Goal: Use online tool/utility

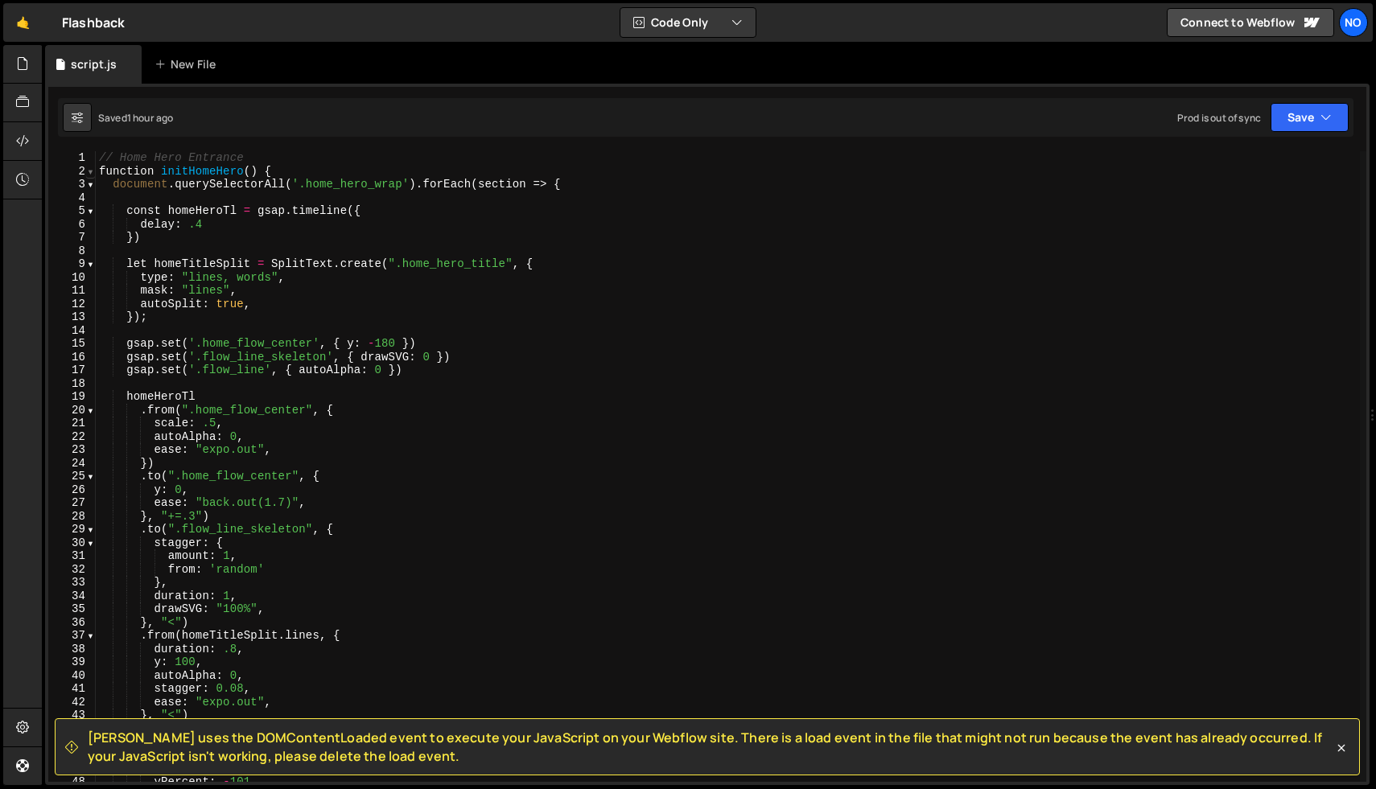
click at [89, 170] on span at bounding box center [90, 172] width 9 height 14
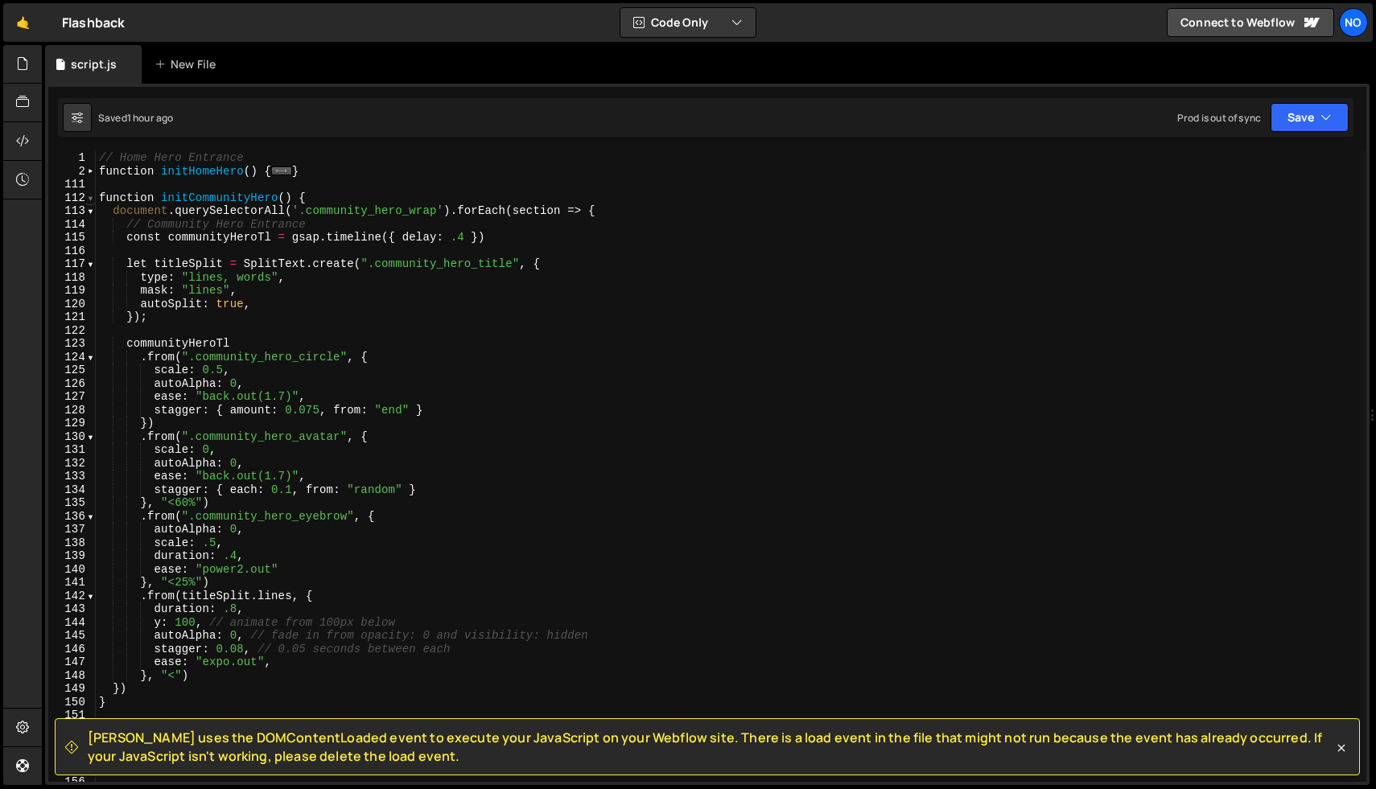
click at [91, 202] on span at bounding box center [90, 199] width 9 height 14
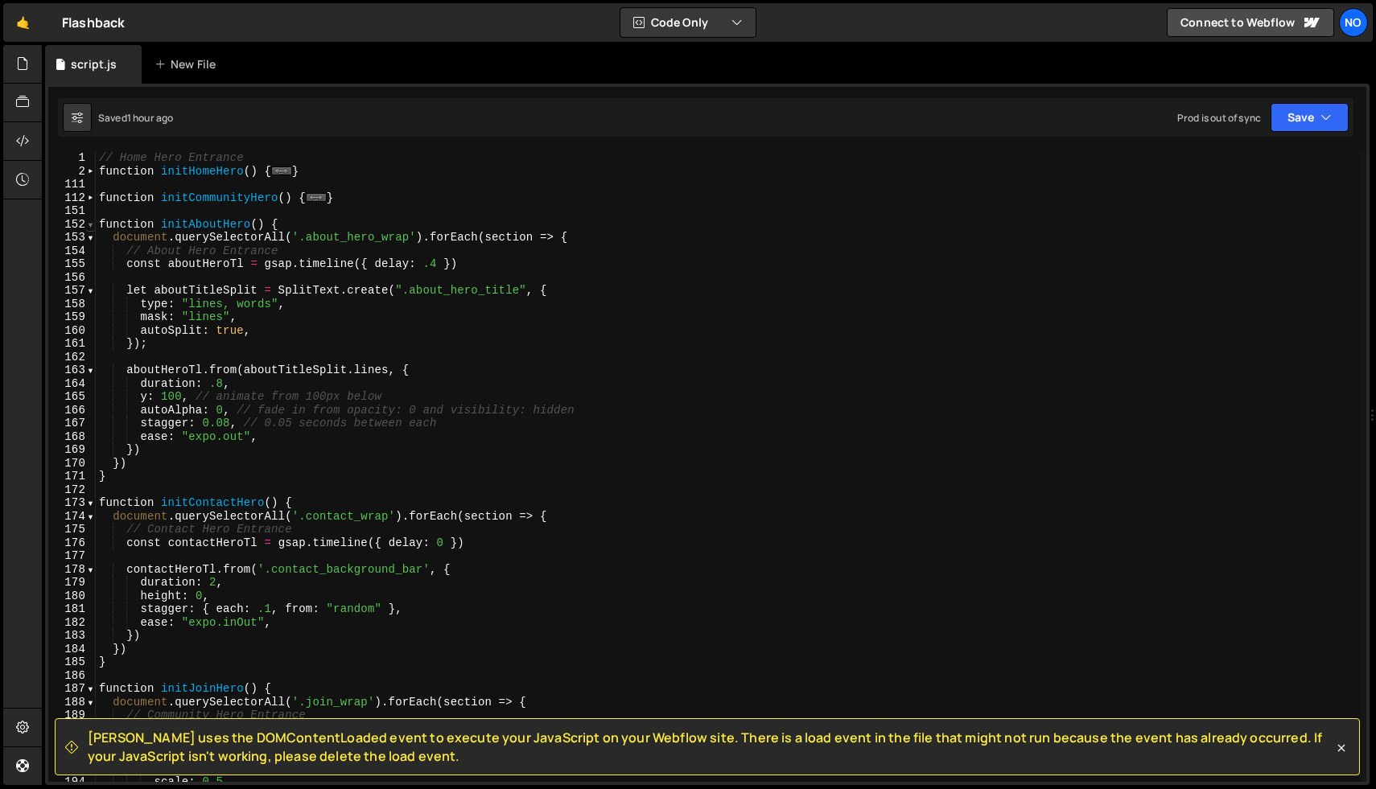
click at [91, 220] on span at bounding box center [90, 225] width 9 height 14
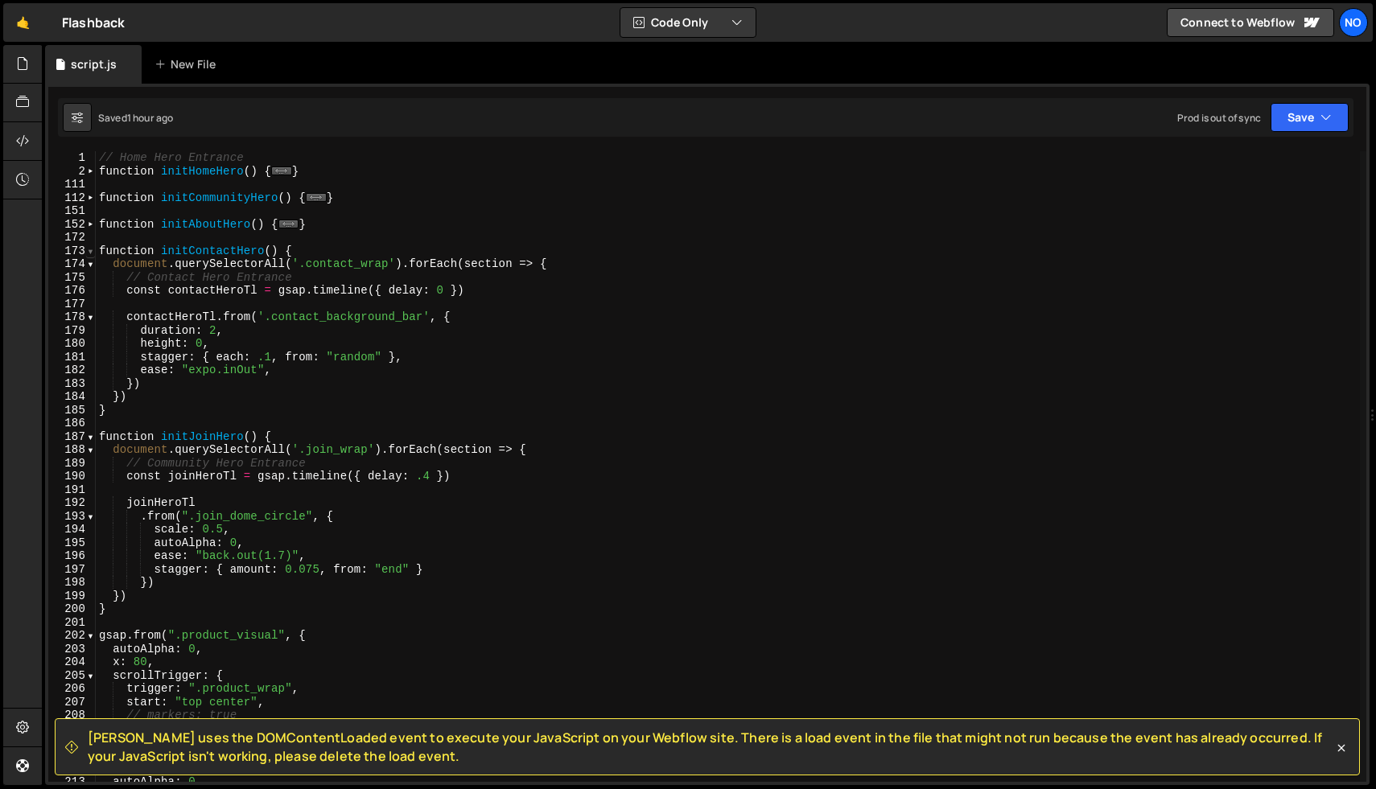
click at [92, 252] on span at bounding box center [90, 252] width 9 height 14
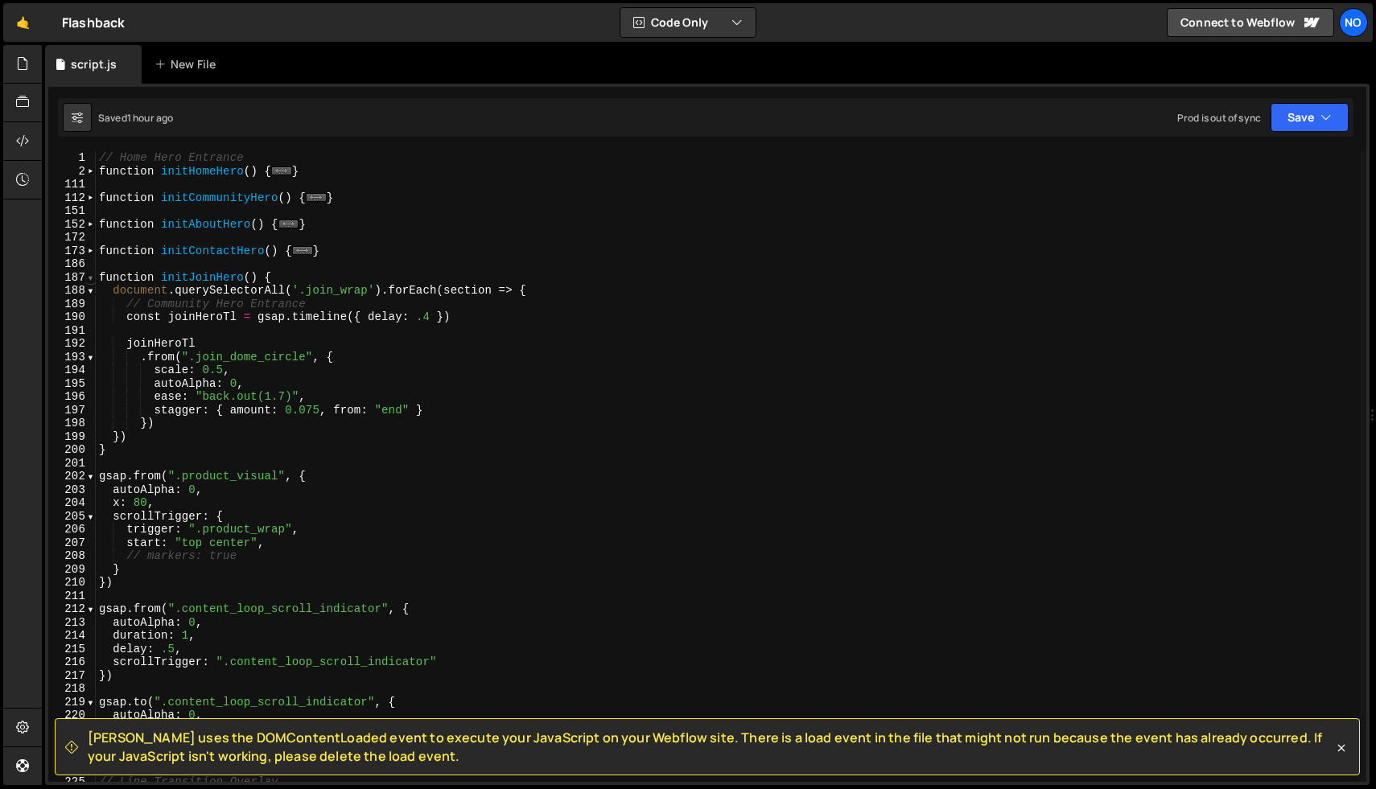
click at [92, 278] on span at bounding box center [90, 278] width 9 height 14
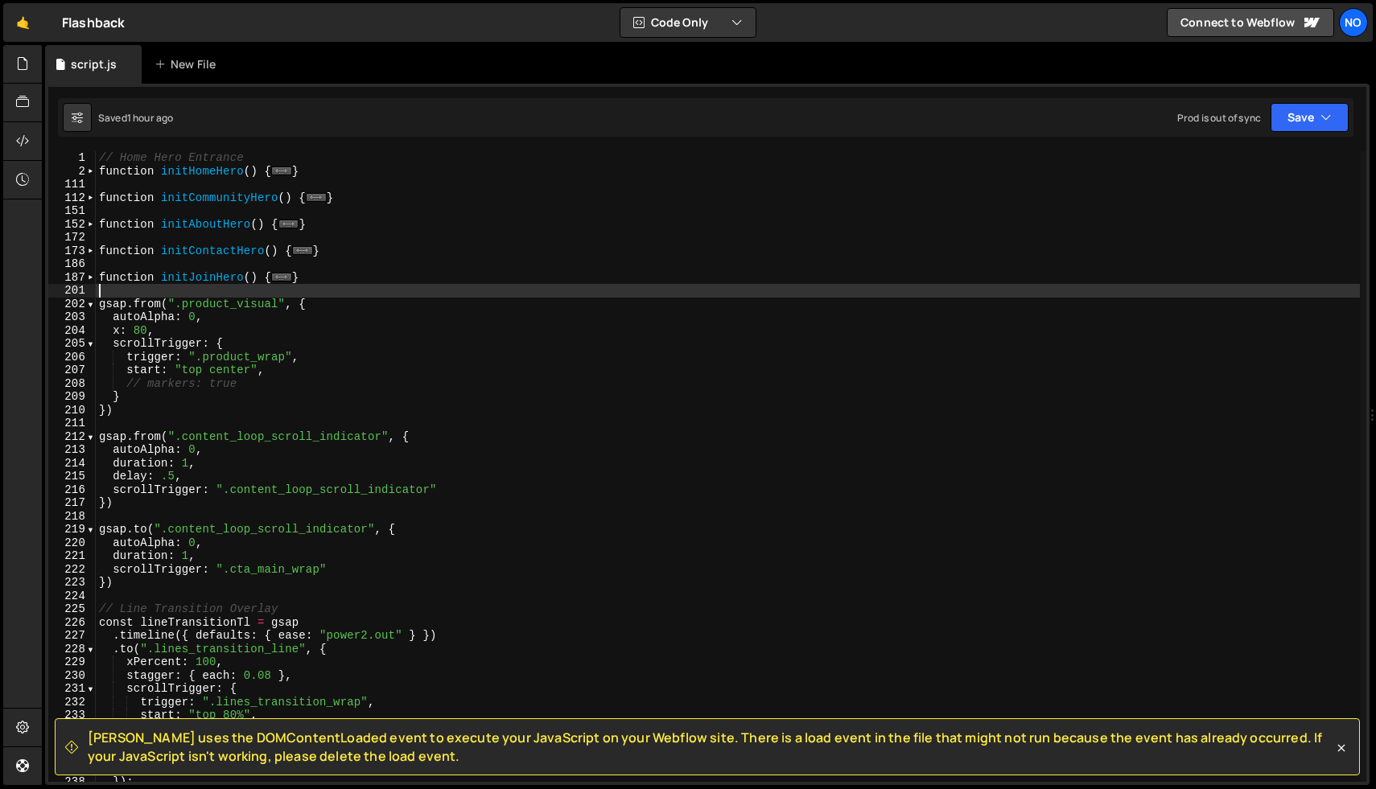
click at [109, 285] on div "// Home Hero Entrance function initHomeHero ( ) { ... } function initCommunityH…" at bounding box center [728, 479] width 1264 height 657
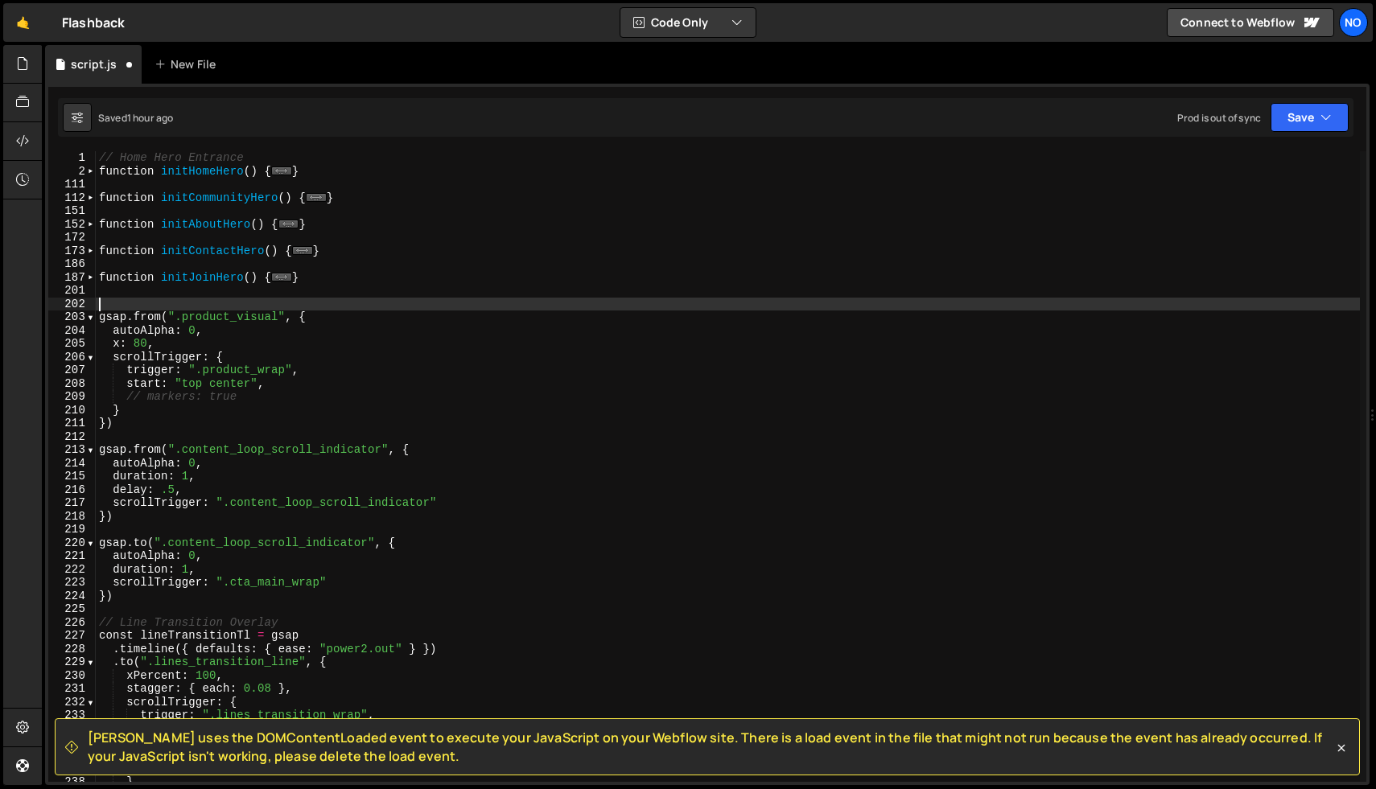
paste textarea "}"
type textarea "}"
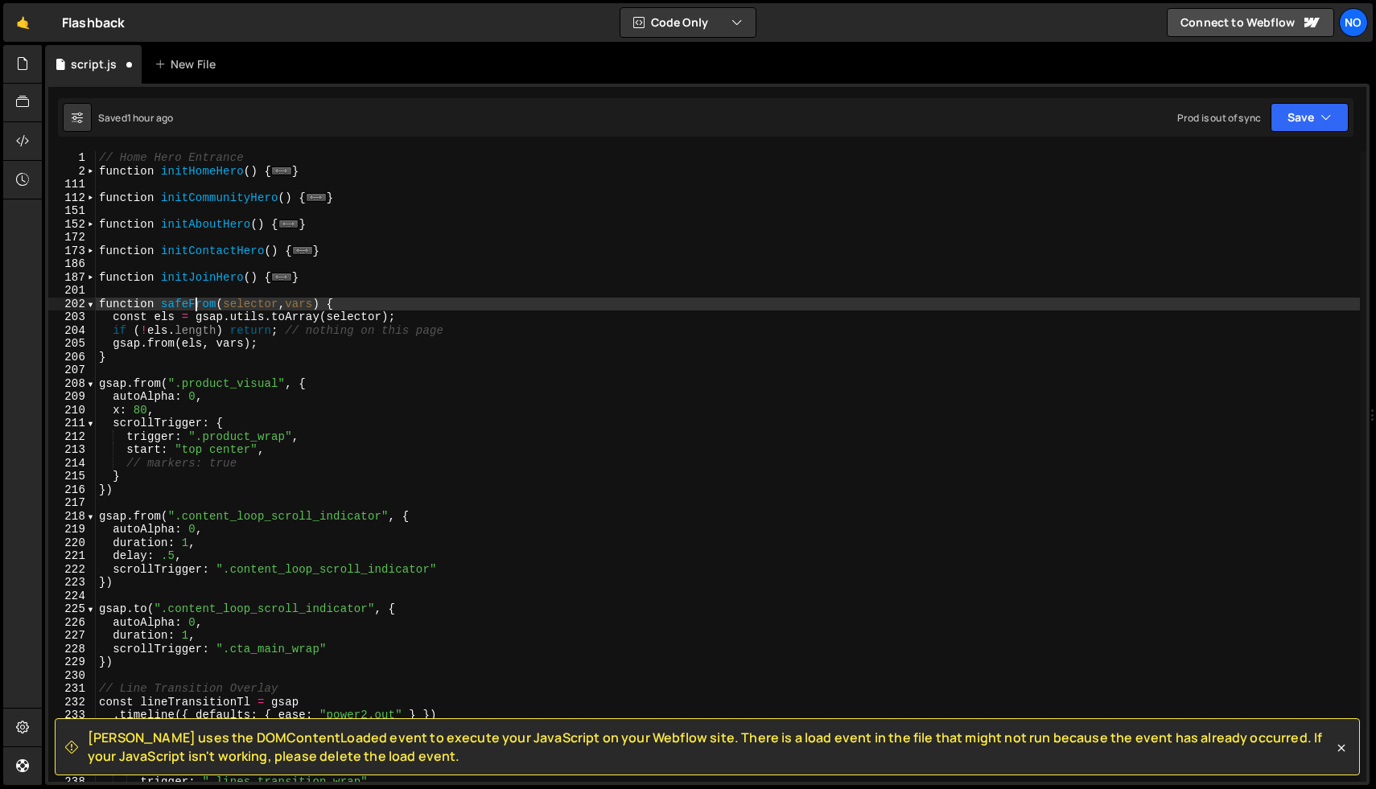
click at [192, 305] on div "// Home Hero Entrance function initHomeHero ( ) { ... } function initCommunityH…" at bounding box center [728, 479] width 1264 height 657
click at [117, 382] on div "// Home Hero Entrance function initHomeHero ( ) { ... } function initCommunityH…" at bounding box center [728, 479] width 1264 height 657
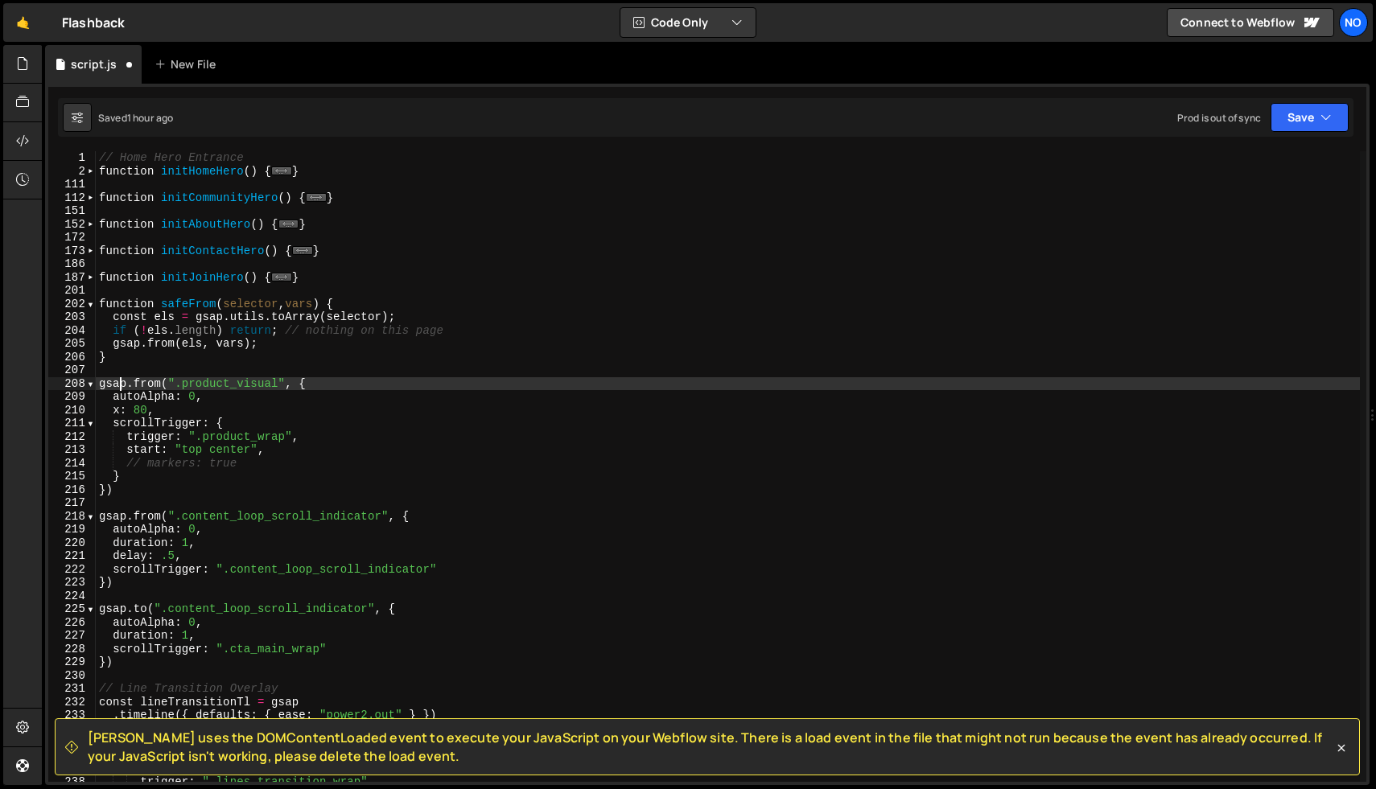
click at [117, 382] on div "// Home Hero Entrance function initHomeHero ( ) { ... } function initCommunityH…" at bounding box center [728, 479] width 1264 height 657
paste textarea "safeFrom"
click at [188, 386] on div "// Home Hero Entrance function initHomeHero ( ) { ... } function initCommunityH…" at bounding box center [728, 479] width 1264 height 657
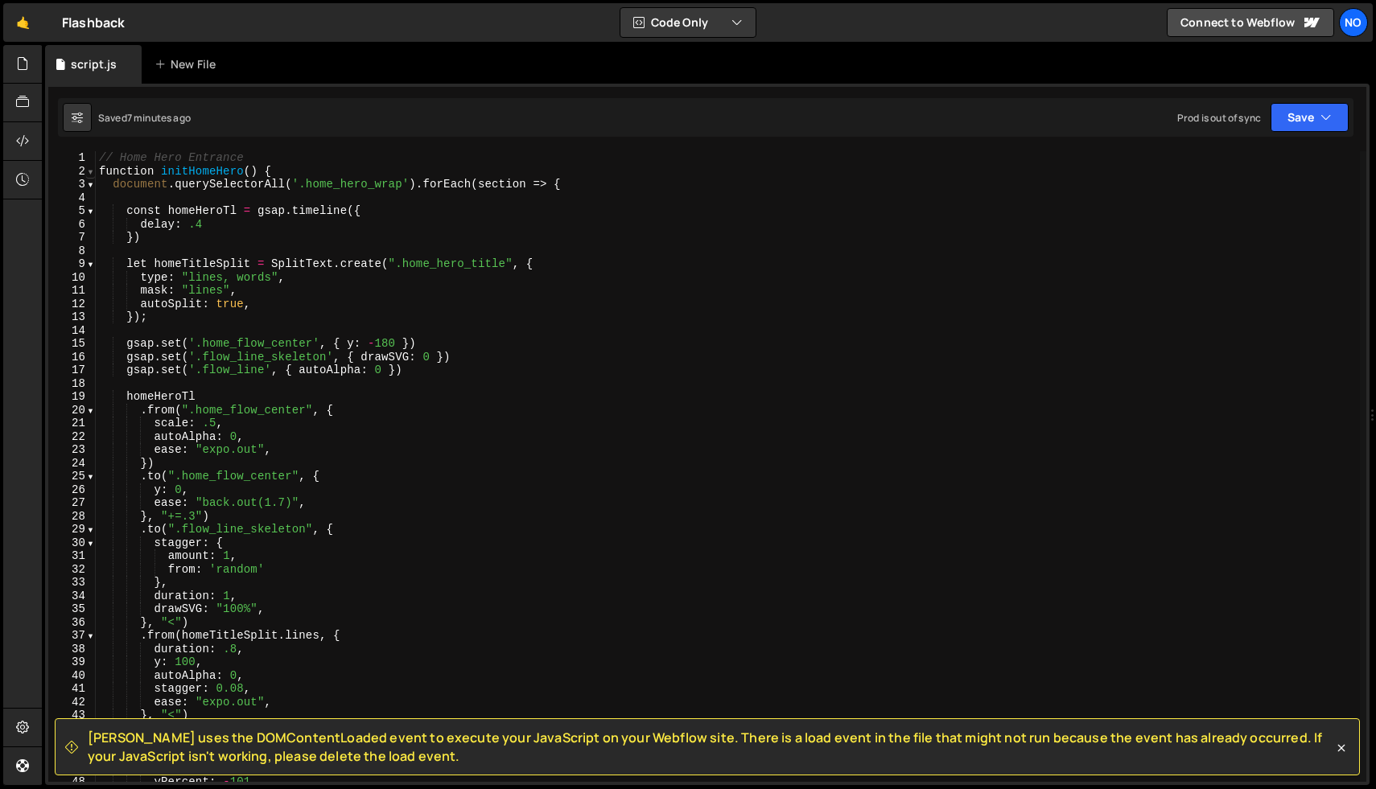
click at [88, 166] on span at bounding box center [90, 172] width 9 height 14
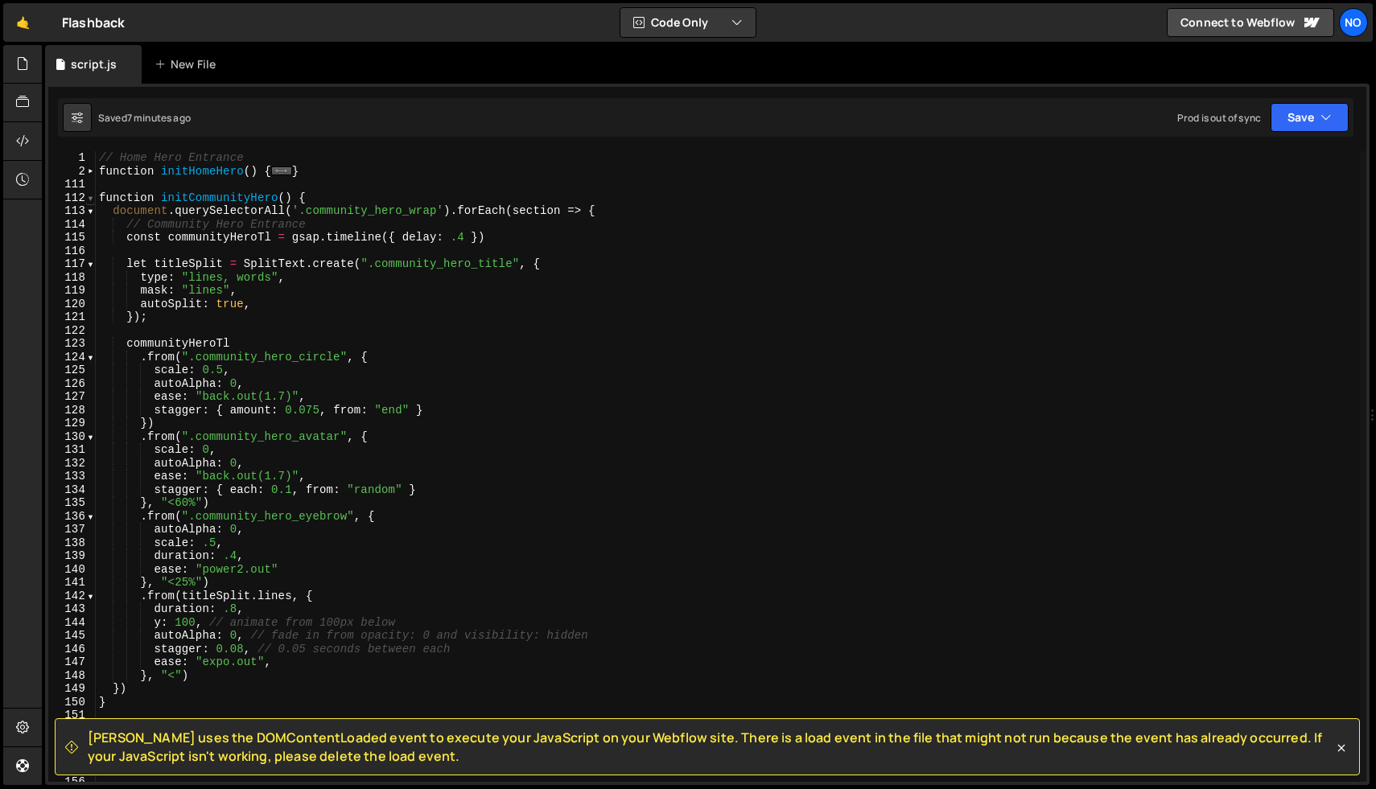
click at [90, 197] on span at bounding box center [90, 199] width 9 height 14
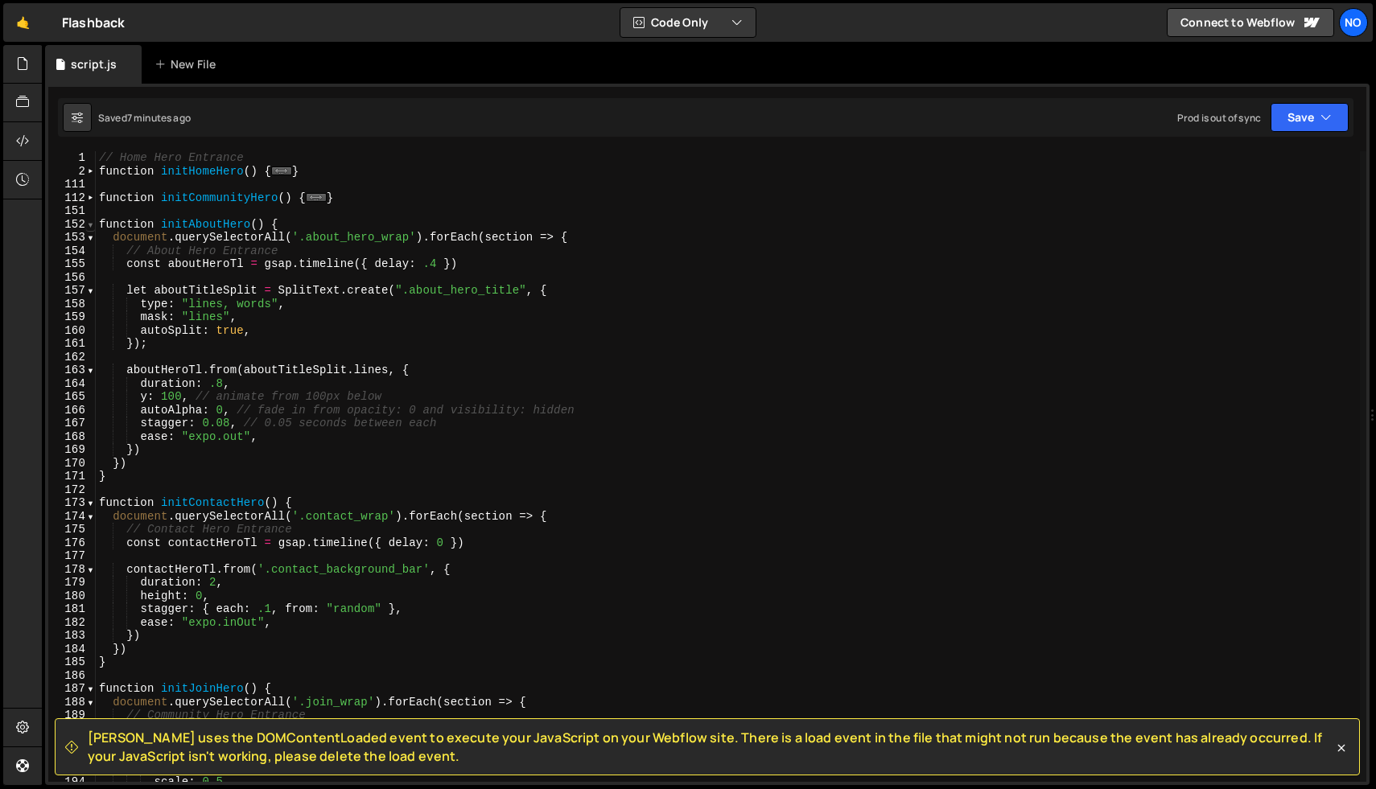
click at [90, 224] on span at bounding box center [90, 225] width 9 height 14
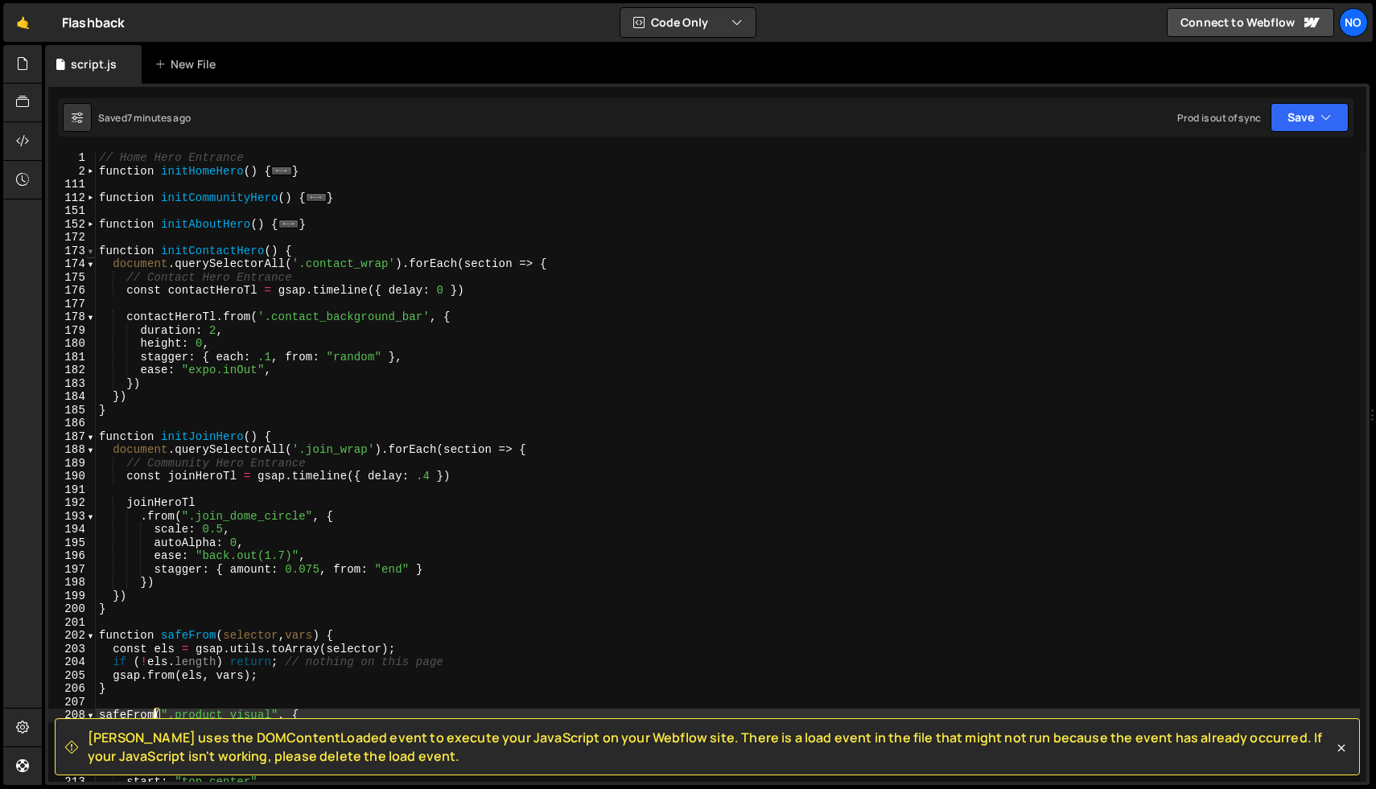
click at [90, 250] on span at bounding box center [90, 252] width 9 height 14
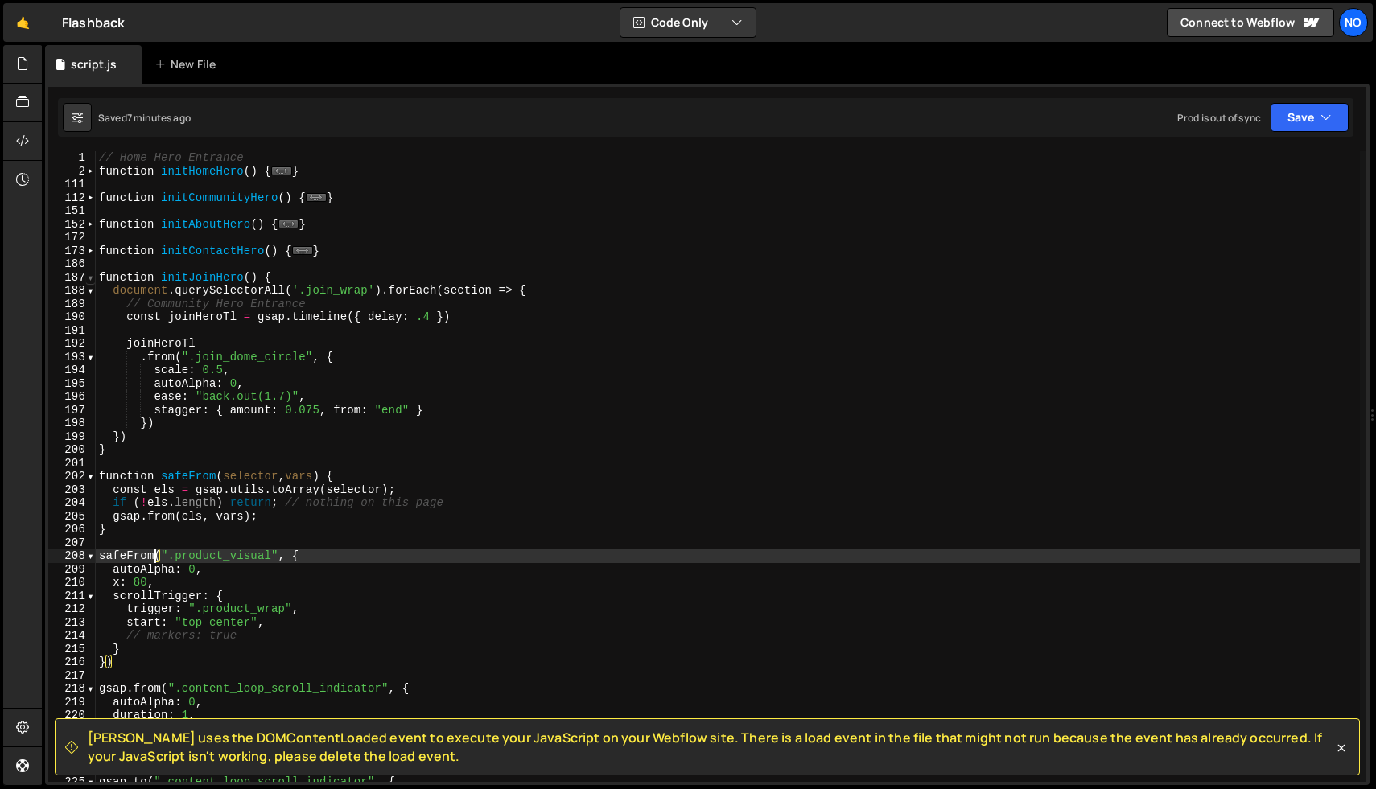
click at [90, 282] on span at bounding box center [90, 278] width 9 height 14
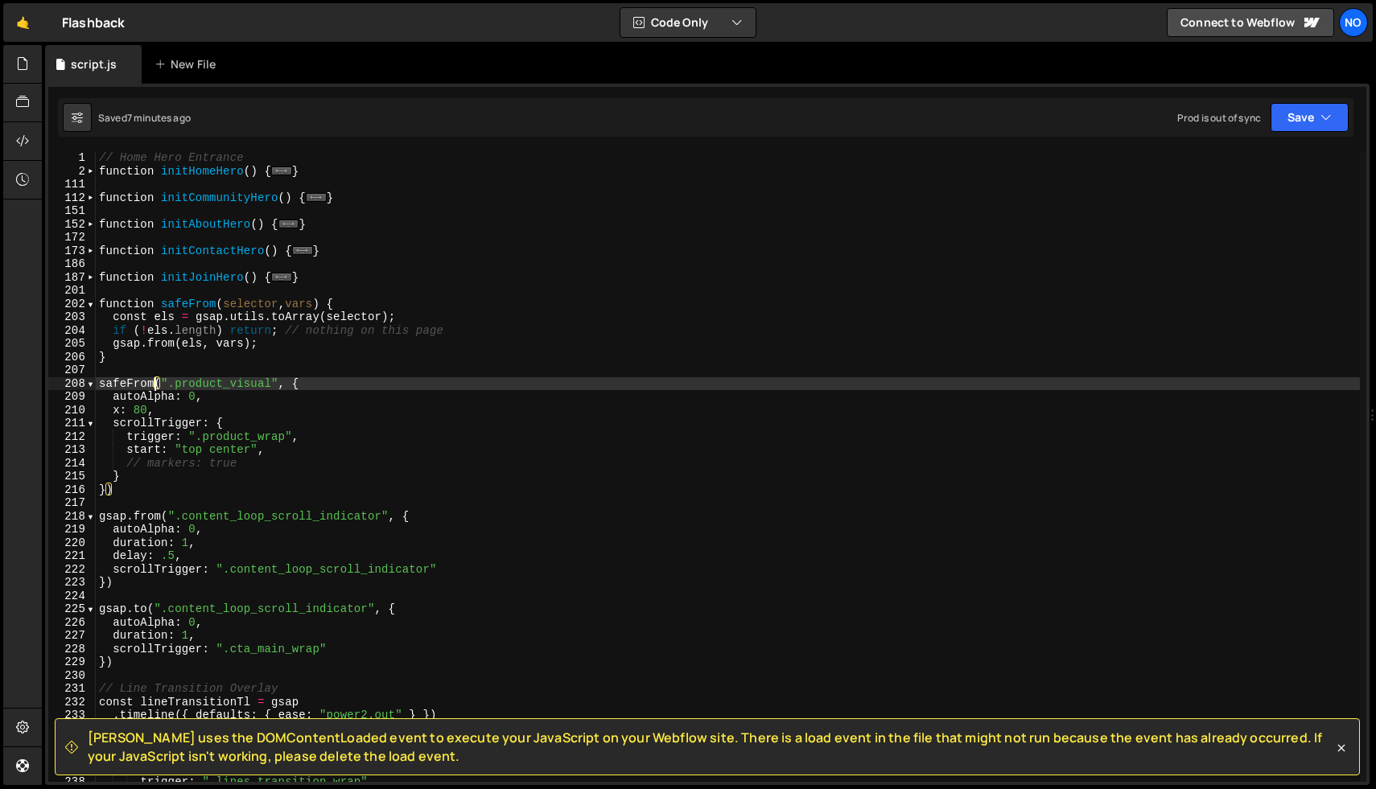
click at [129, 485] on div "// Home Hero Entrance function initHomeHero ( ) { ... } function initCommunityH…" at bounding box center [728, 479] width 1264 height 657
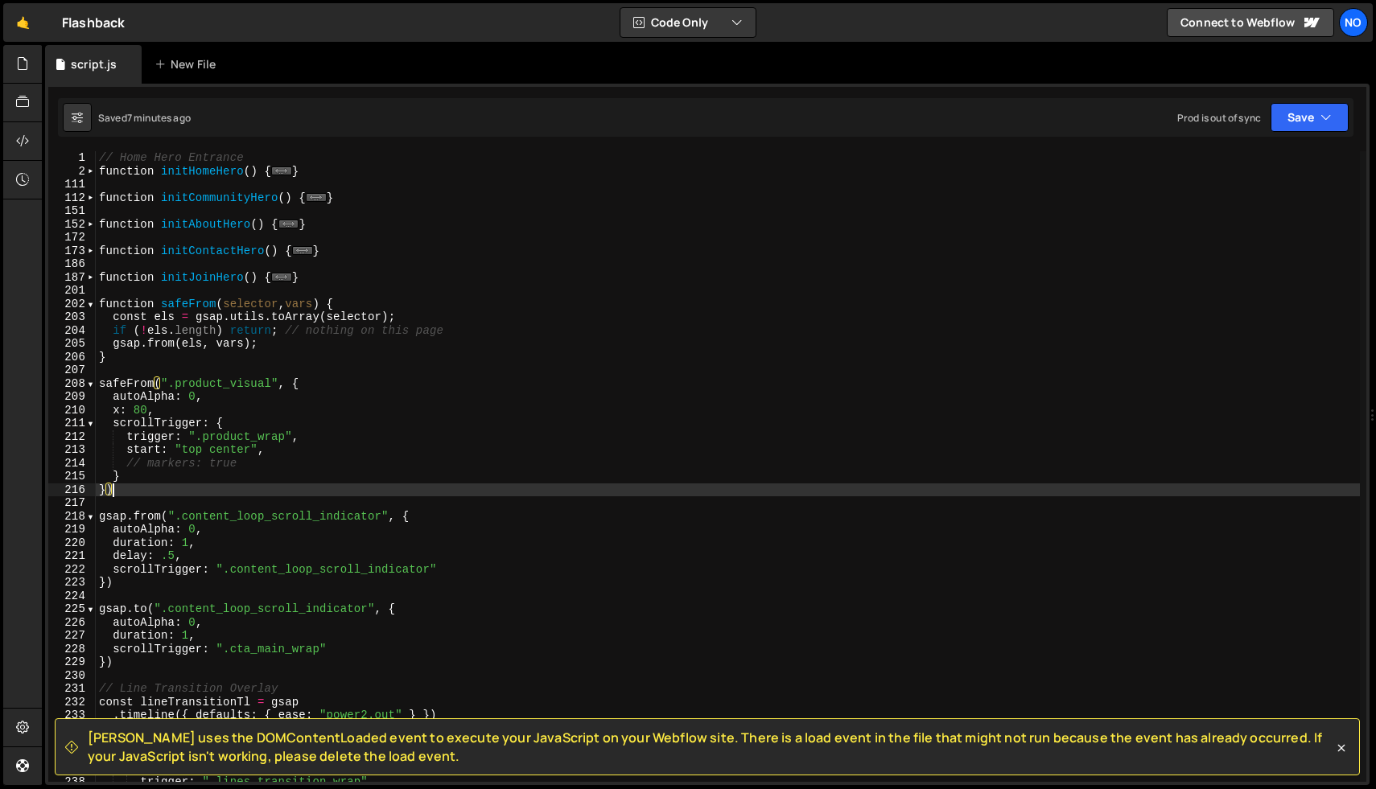
click at [102, 385] on div "// Home Hero Entrance function initHomeHero ( ) { ... } function initCommunityH…" at bounding box center [728, 479] width 1264 height 657
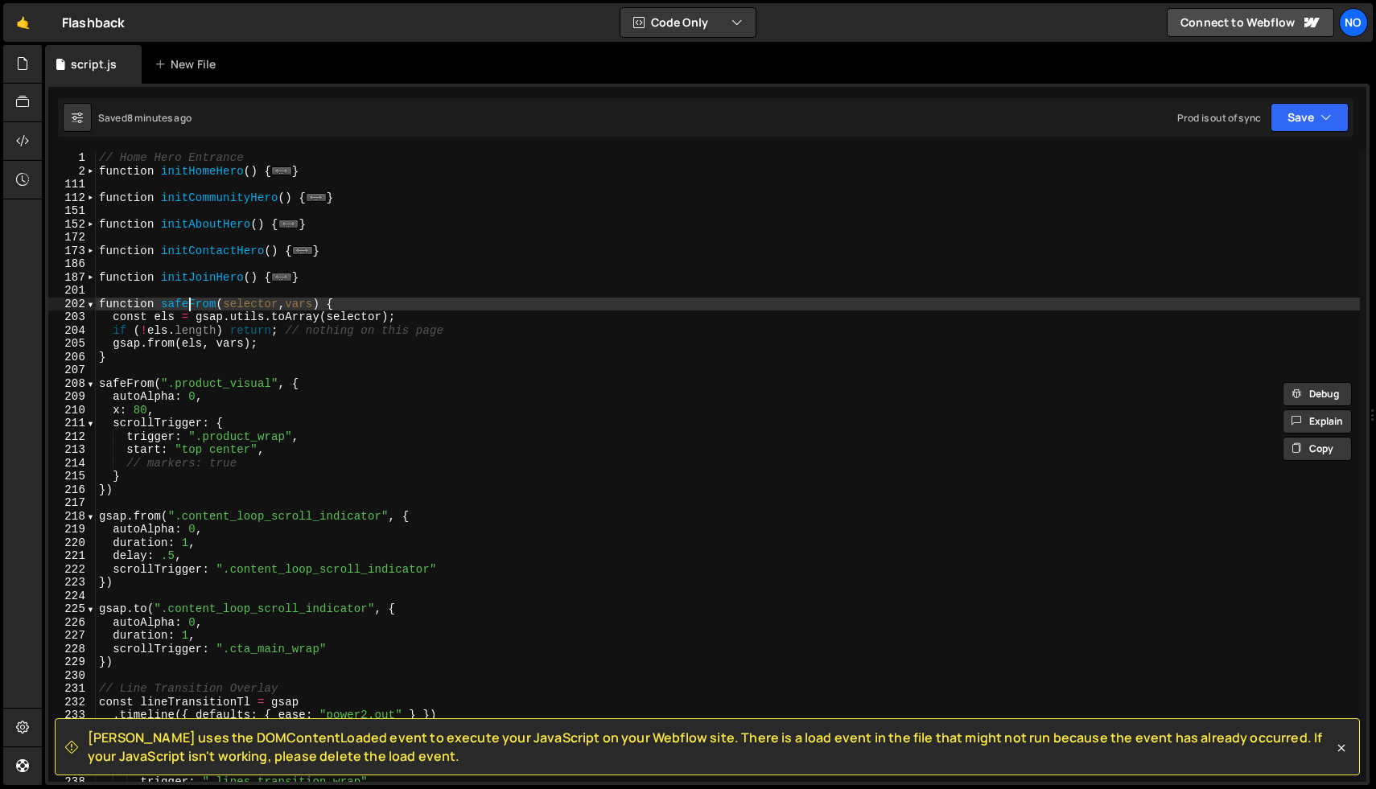
click at [191, 303] on div "// Home Hero Entrance function initHomeHero ( ) { ... } function initCommunityH…" at bounding box center [728, 479] width 1264 height 657
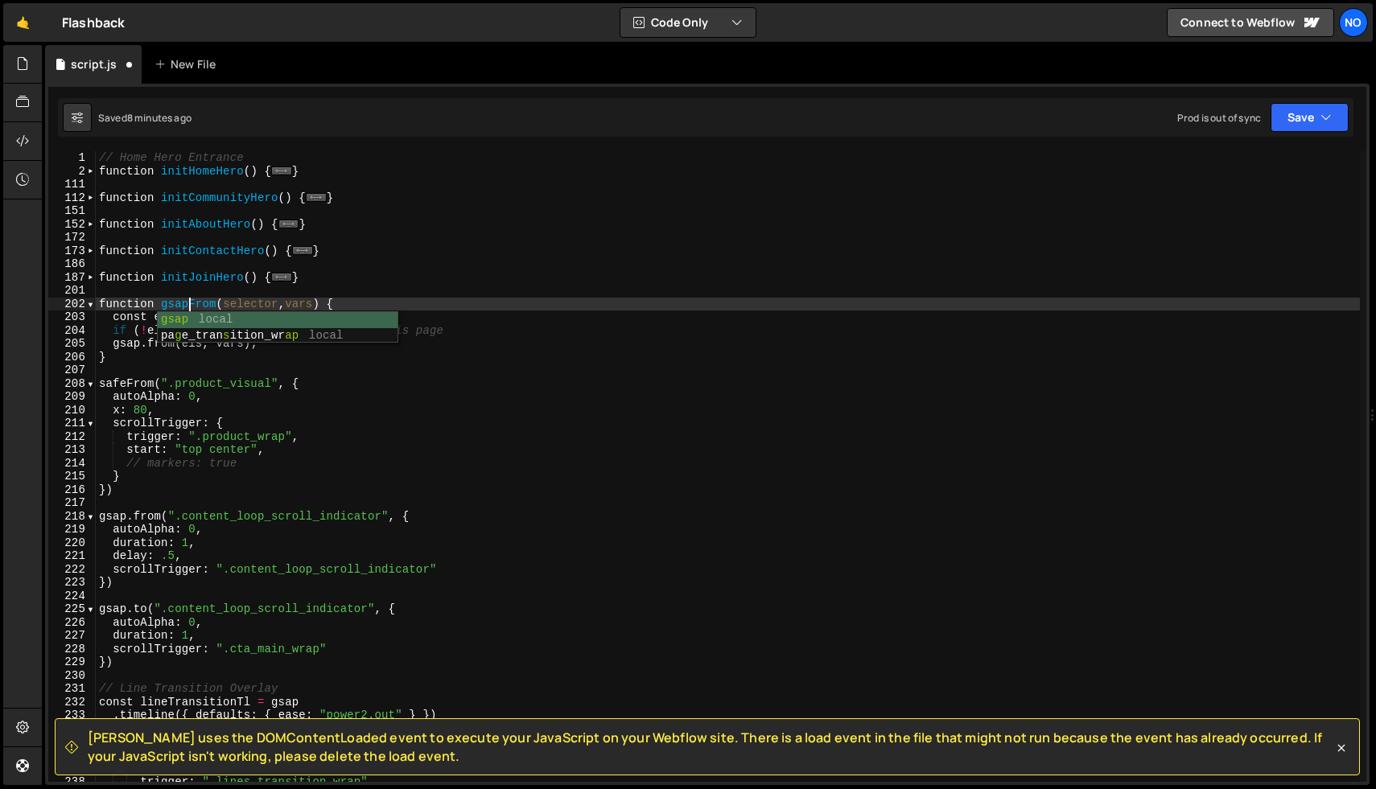
scroll to position [0, 6]
click at [128, 389] on div "// Home Hero Entrance function initHomeHero ( ) { ... } function initCommunityH…" at bounding box center [728, 479] width 1264 height 657
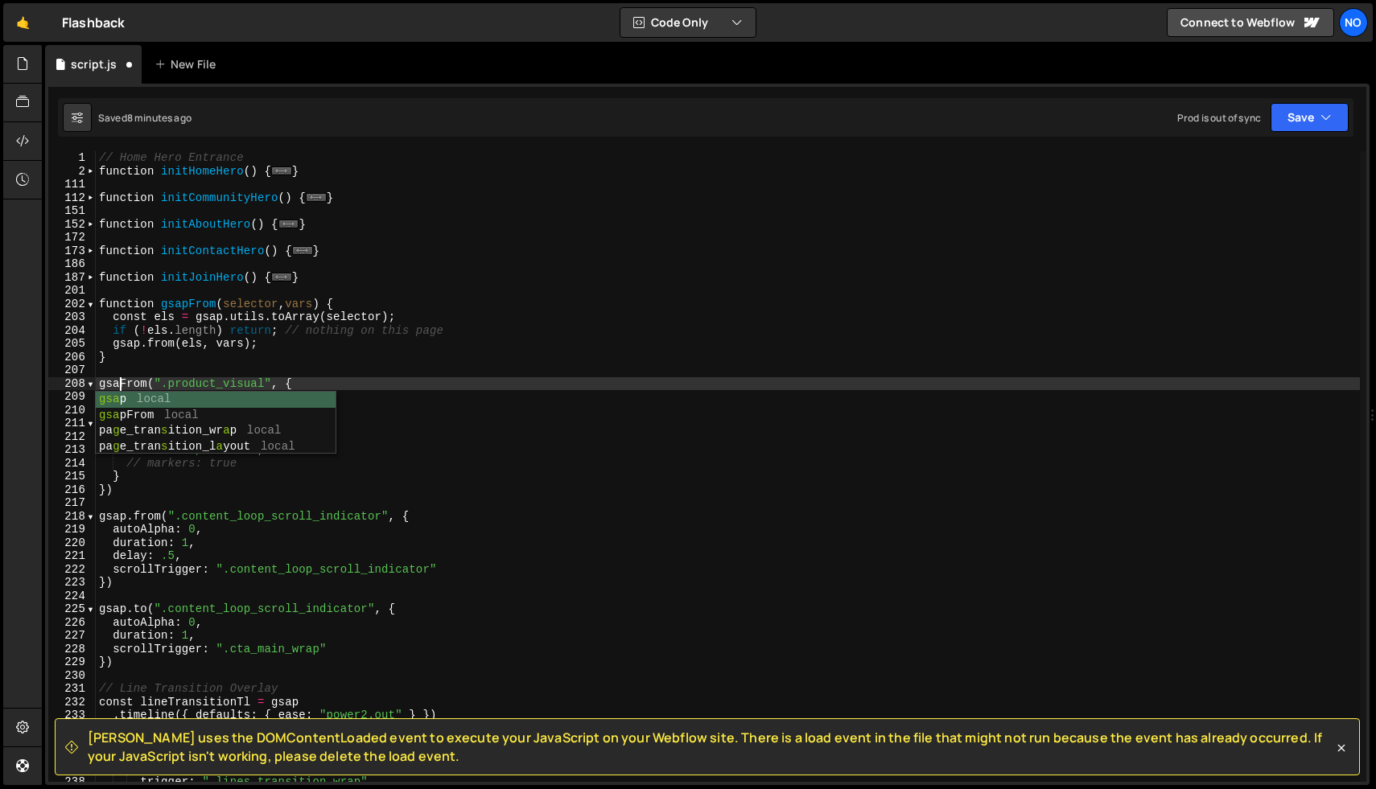
type textarea "gsapFrom(".product_visual", {"
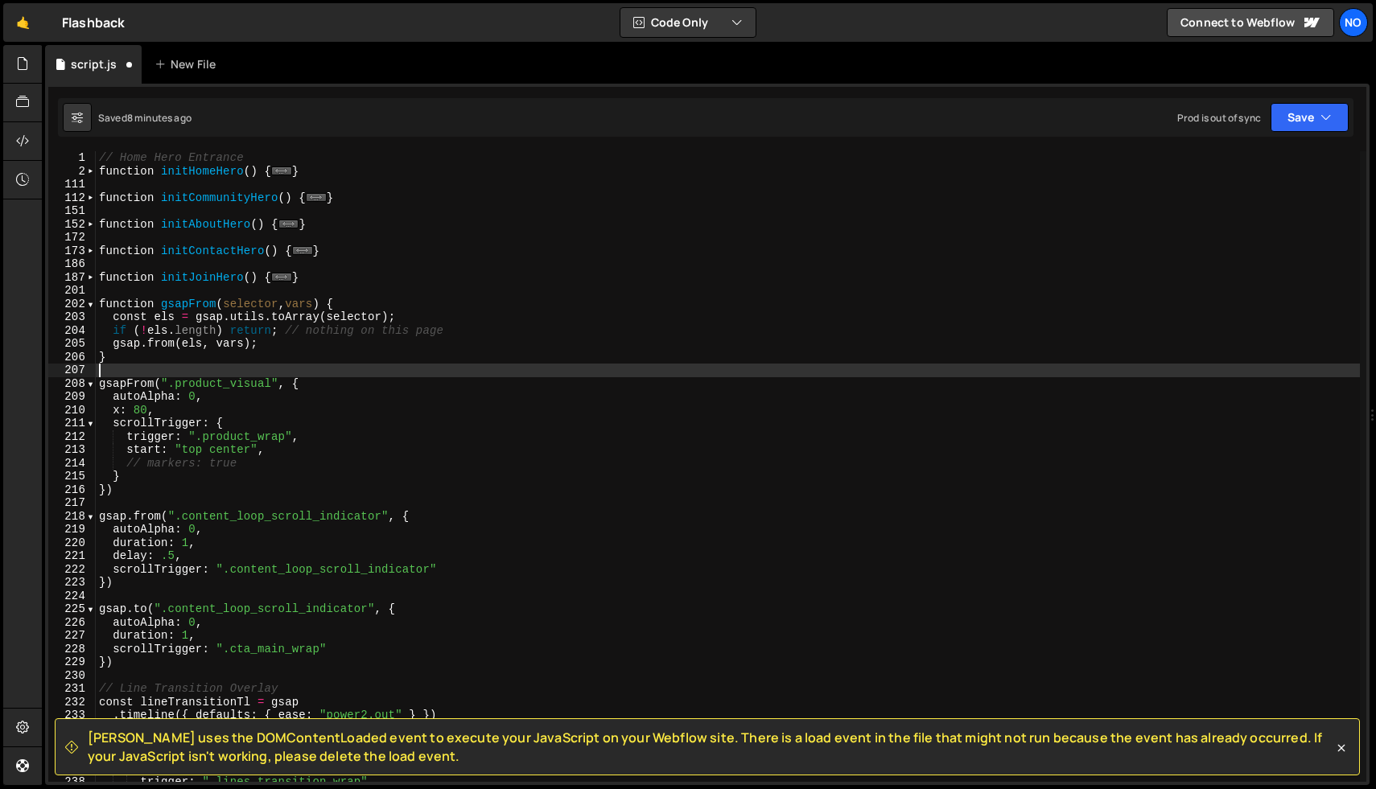
click at [150, 375] on div "// Home Hero Entrance function initHomeHero ( ) { ... } function initCommunityH…" at bounding box center [728, 479] width 1264 height 657
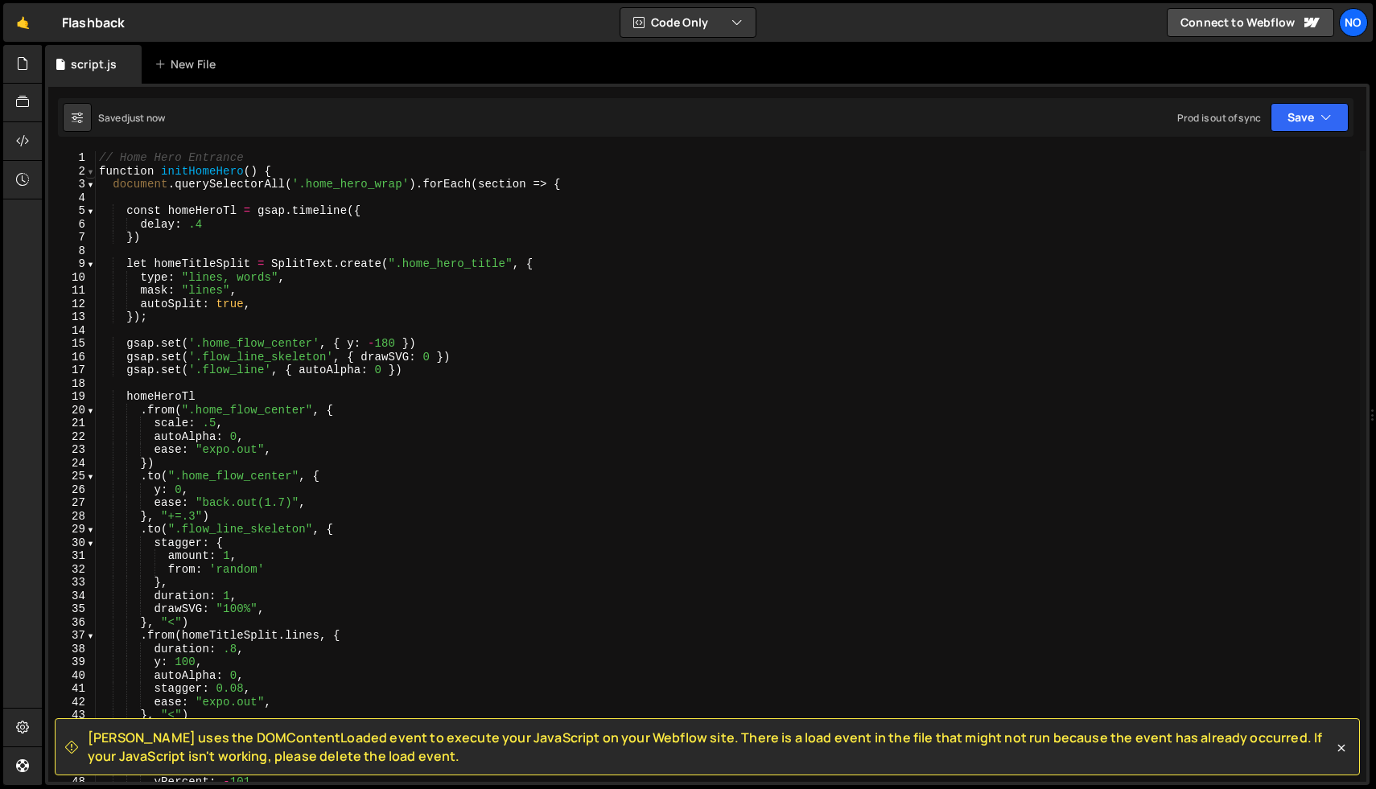
click at [93, 169] on span at bounding box center [90, 172] width 9 height 14
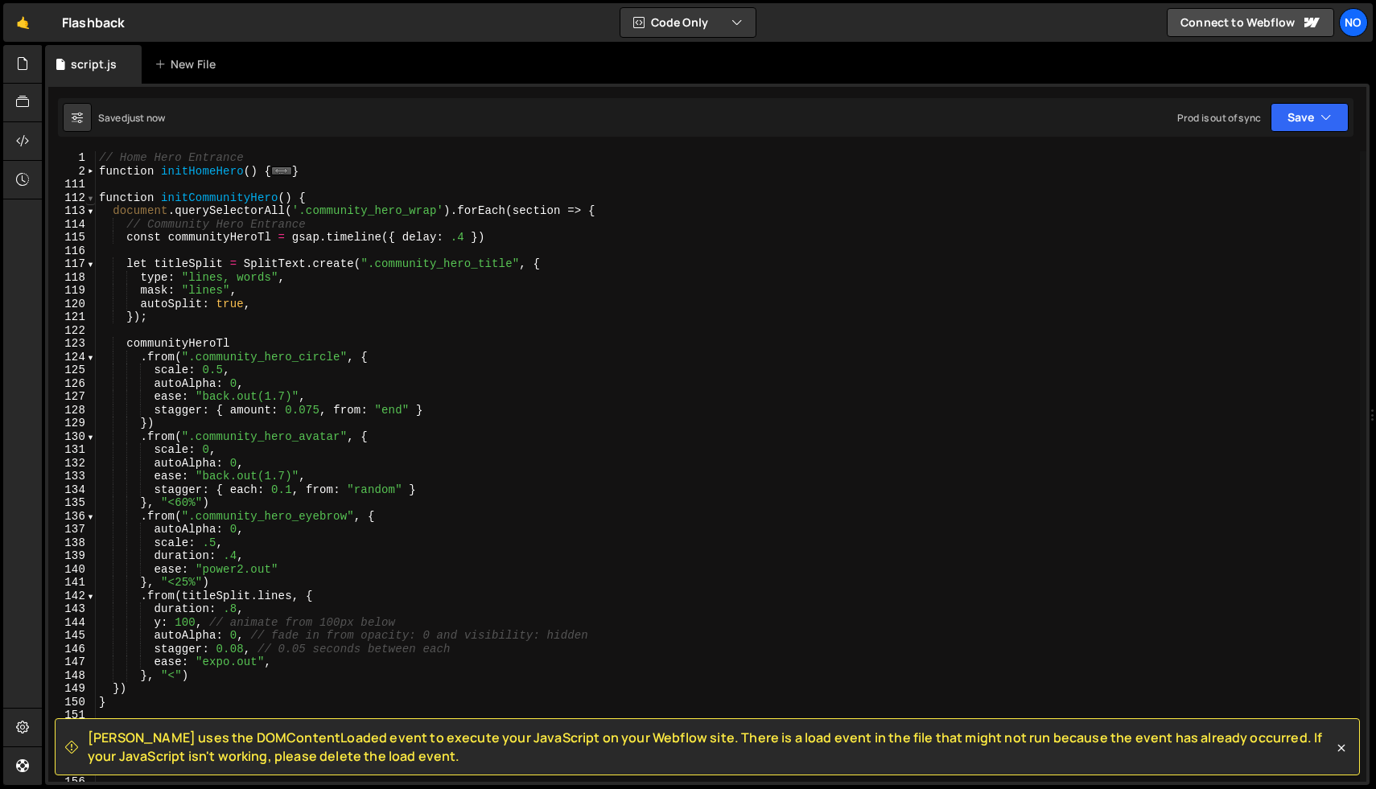
click at [92, 196] on span at bounding box center [90, 199] width 9 height 14
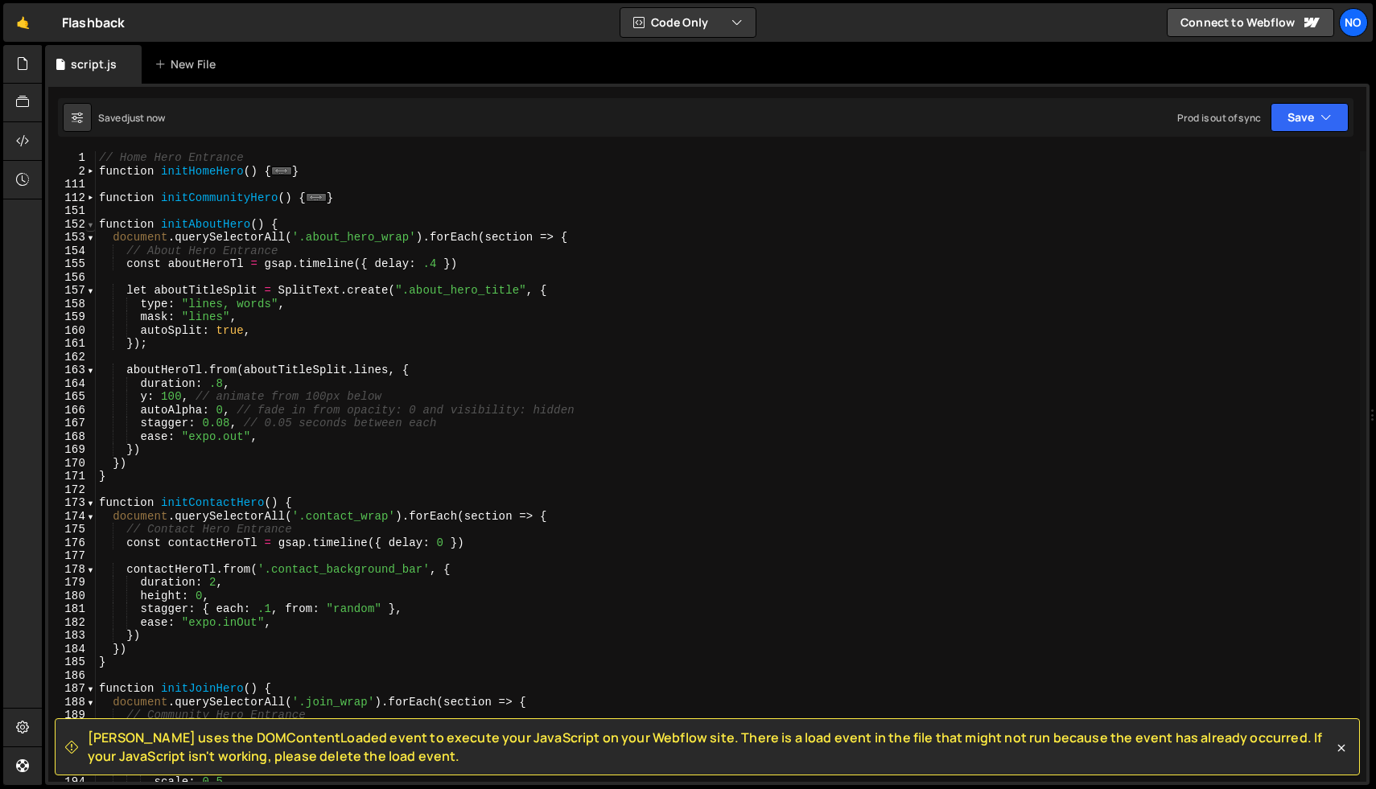
click at [91, 225] on span at bounding box center [90, 225] width 9 height 14
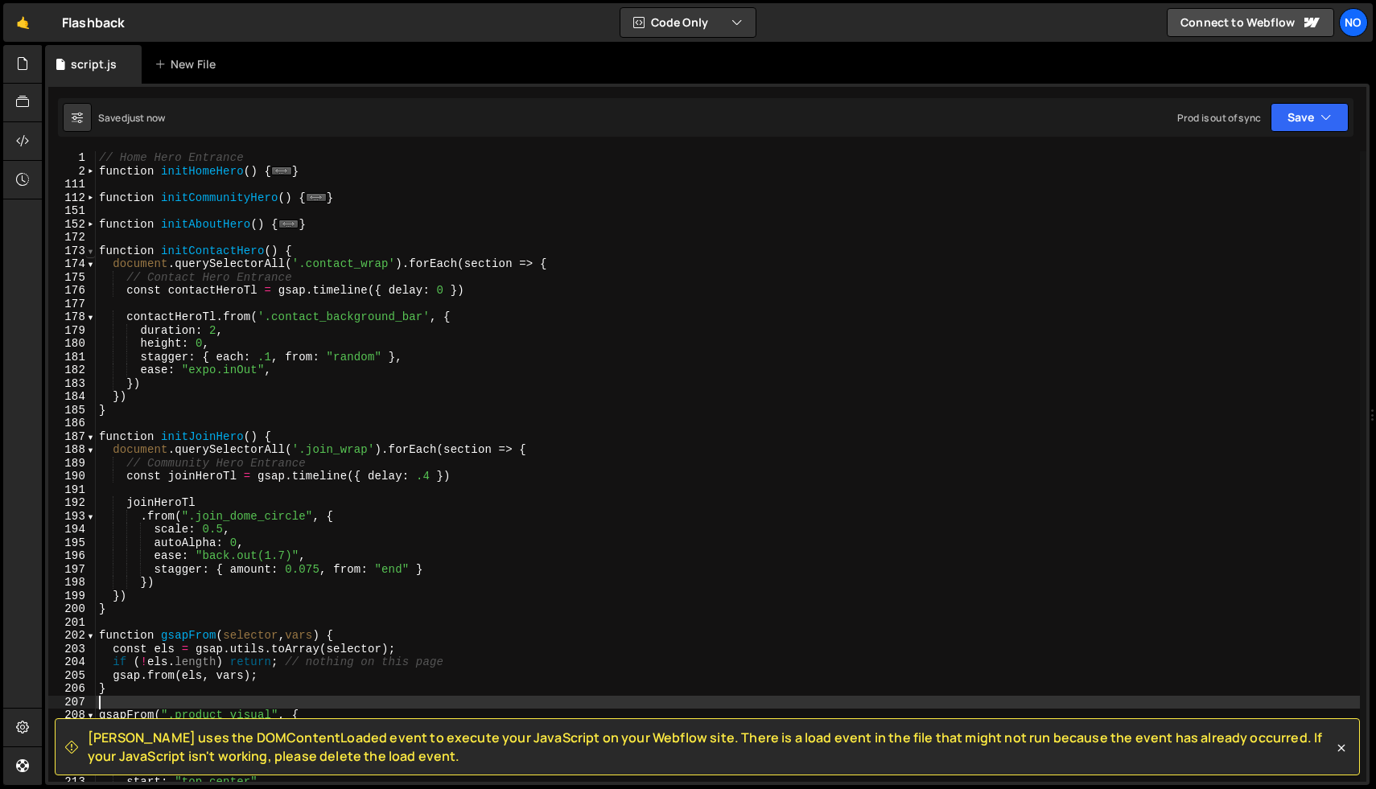
click at [89, 248] on span at bounding box center [90, 252] width 9 height 14
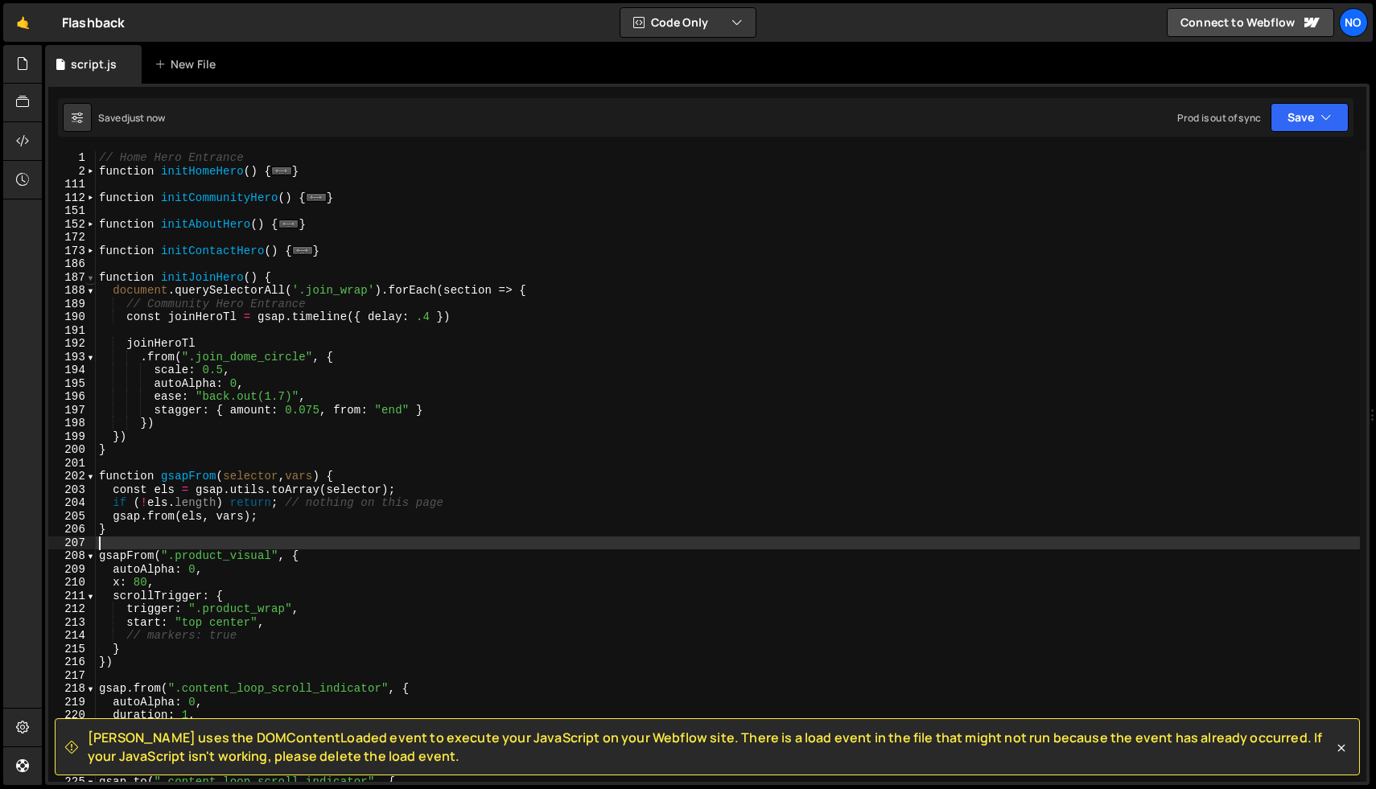
click at [90, 276] on span at bounding box center [90, 278] width 9 height 14
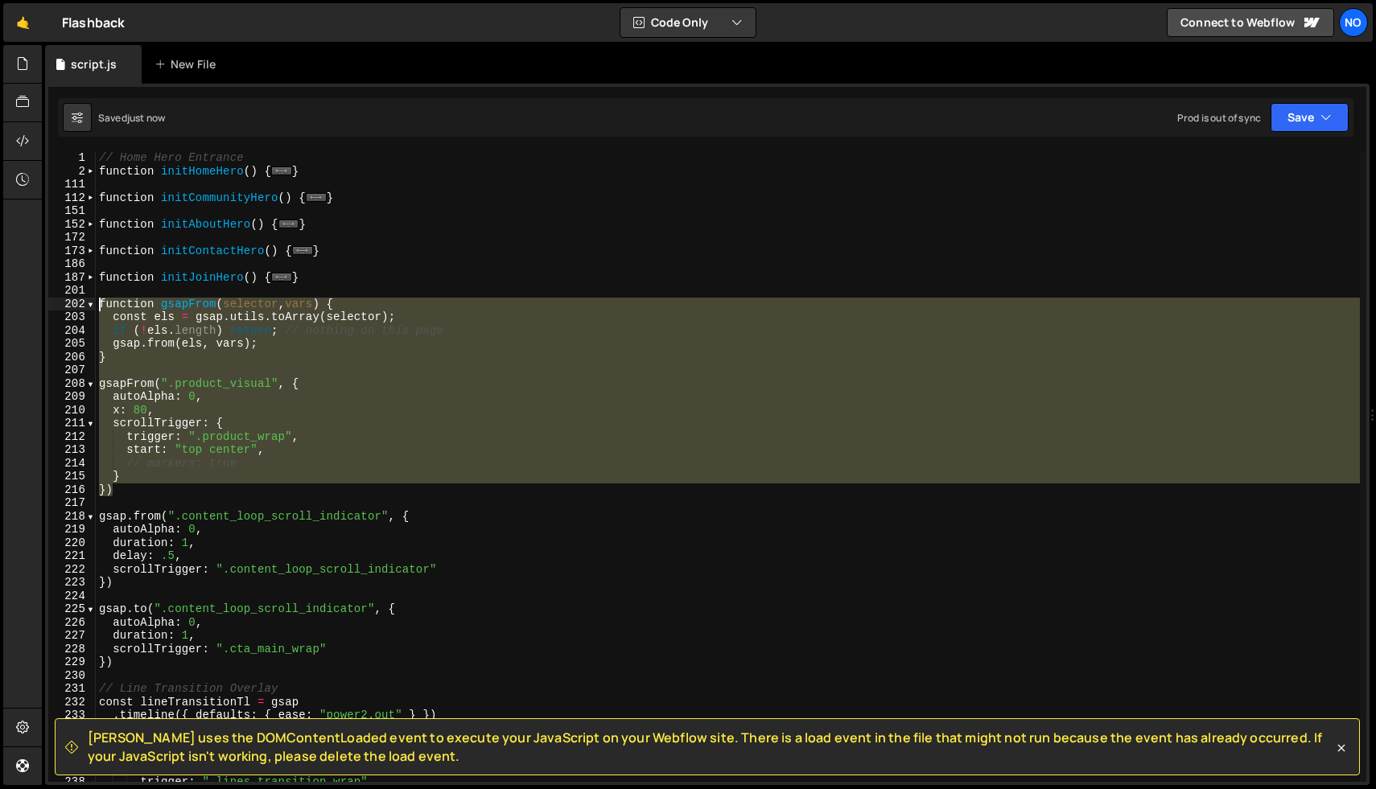
drag, startPoint x: 138, startPoint y: 487, endPoint x: 101, endPoint y: 307, distance: 183.1
click at [101, 307] on div "// Home Hero Entrance function initHomeHero ( ) { ... } function initCommunityH…" at bounding box center [728, 479] width 1264 height 657
type textarea "function gsapFrom(selector, vars) { const els = gsap.utils.toArray(selector);"
